Goal: Transaction & Acquisition: Subscribe to service/newsletter

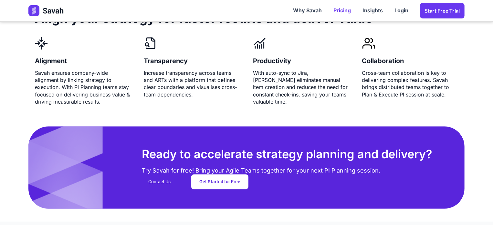
scroll to position [1597, 0]
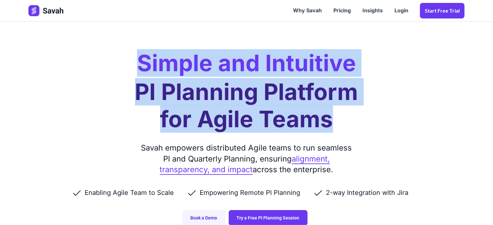
drag, startPoint x: 140, startPoint y: 67, endPoint x: 339, endPoint y: 113, distance: 203.9
click at [339, 113] on div "Simple and Intuitive PI Planning Platform for Agile Teams Savah empowers distri…" at bounding box center [246, 119] width 449 height 238
click at [338, 11] on link "Pricing" at bounding box center [342, 11] width 29 height 20
